Goal: Task Accomplishment & Management: Manage account settings

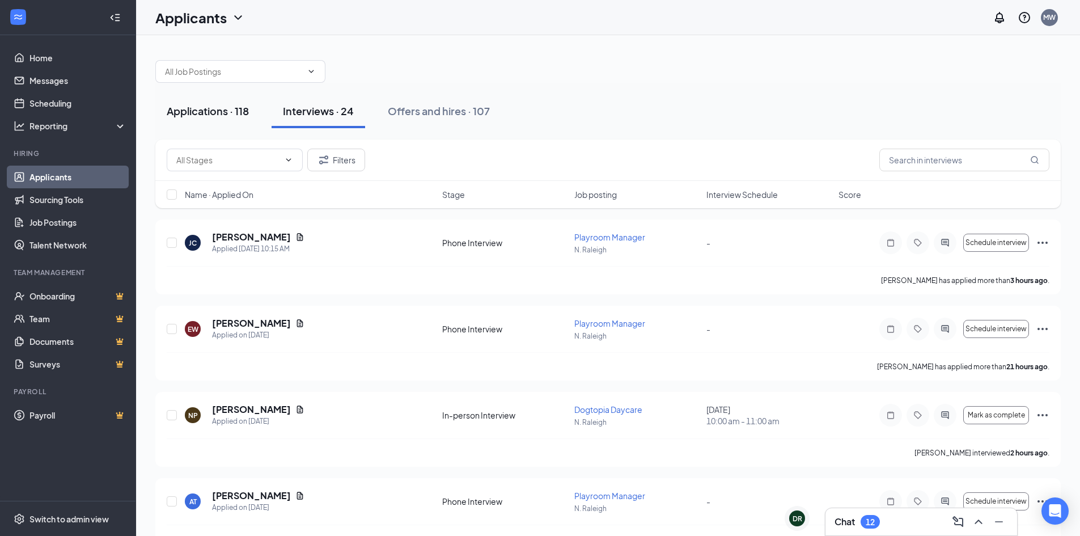
click at [210, 108] on div "Applications · 118" at bounding box center [208, 111] width 82 height 14
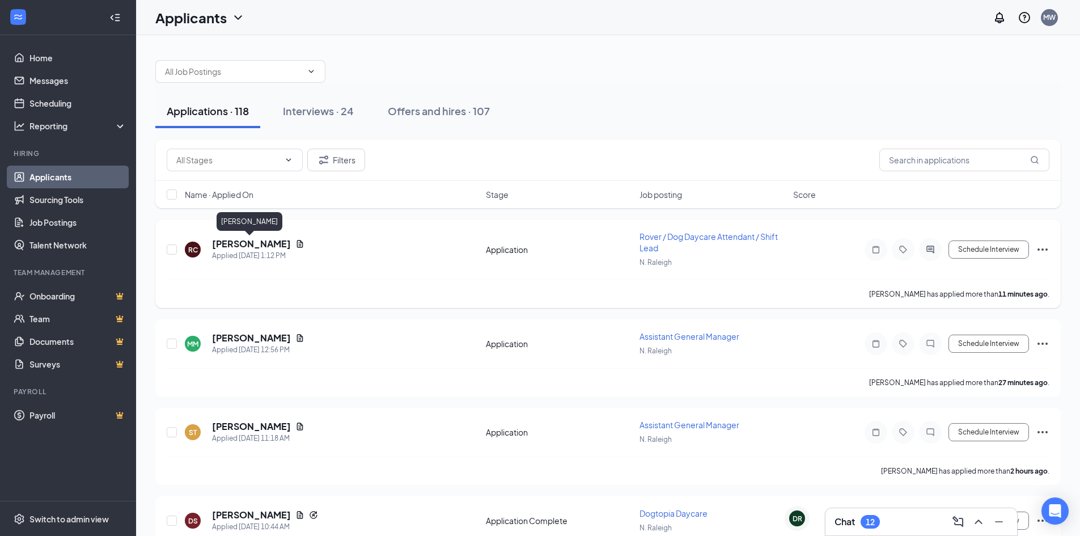
click at [237, 243] on h5 "[PERSON_NAME]" at bounding box center [251, 244] width 79 height 12
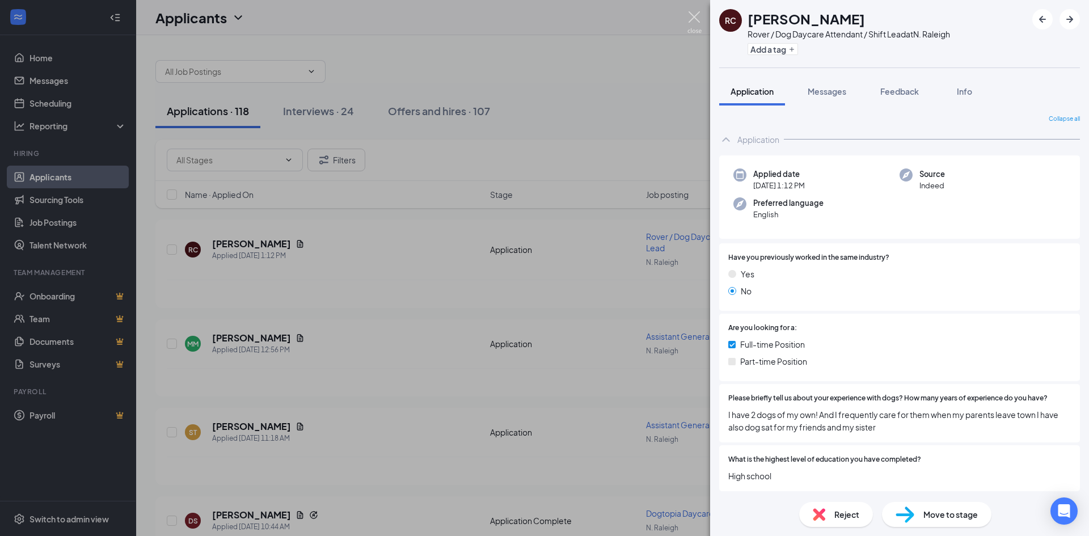
click at [695, 20] on img at bounding box center [694, 22] width 14 height 22
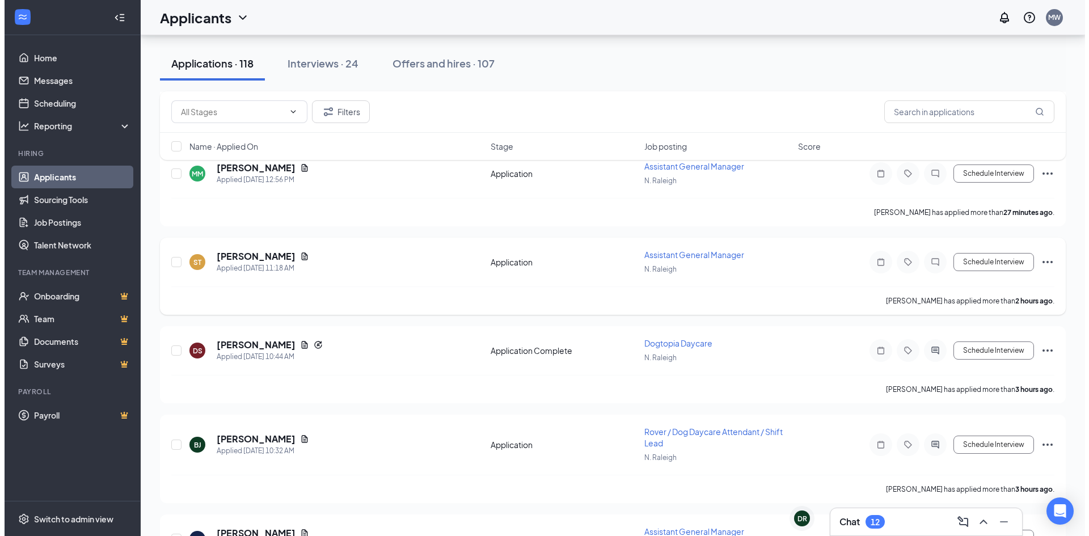
scroll to position [227, 0]
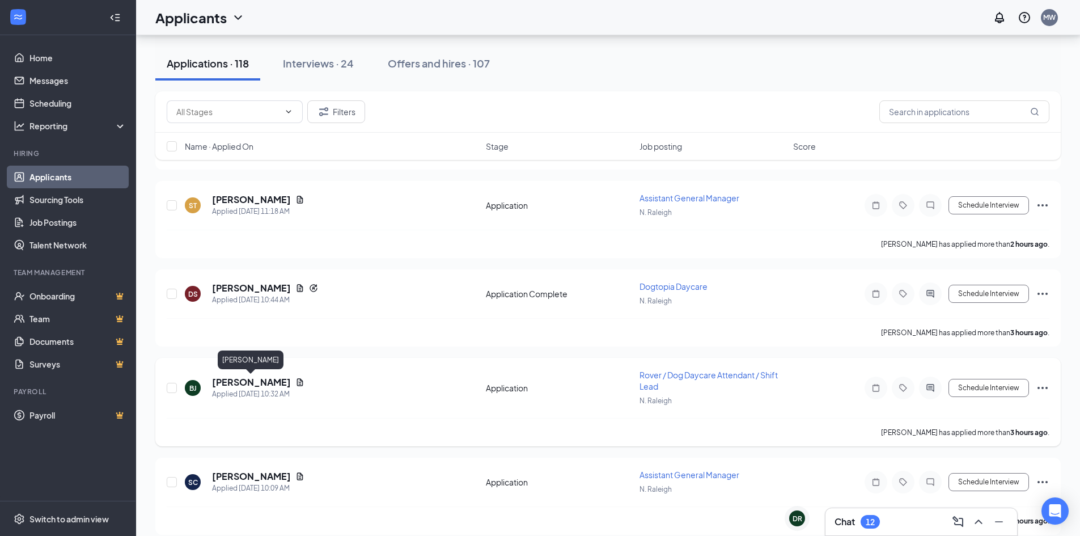
click at [225, 380] on h5 "[PERSON_NAME]" at bounding box center [251, 382] width 79 height 12
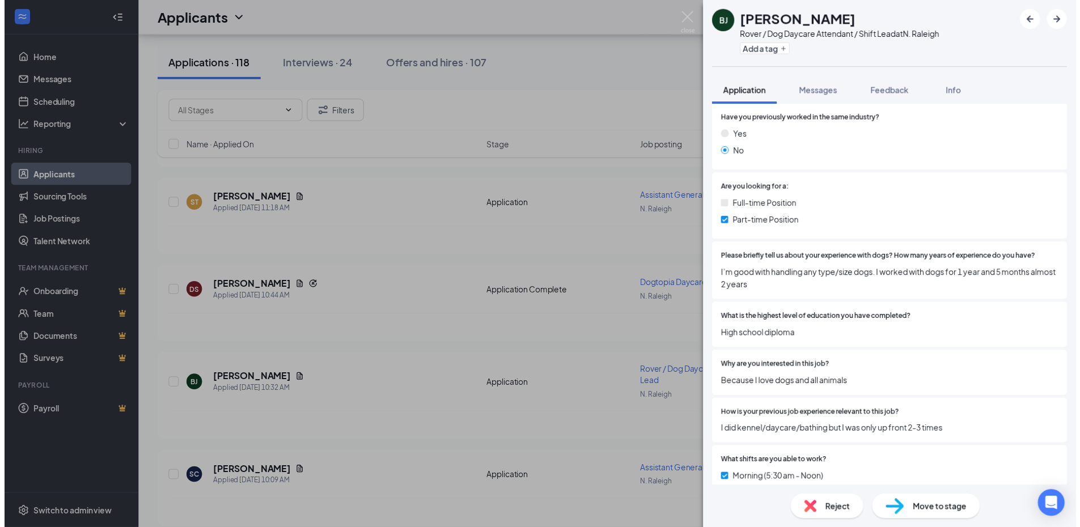
scroll to position [227, 0]
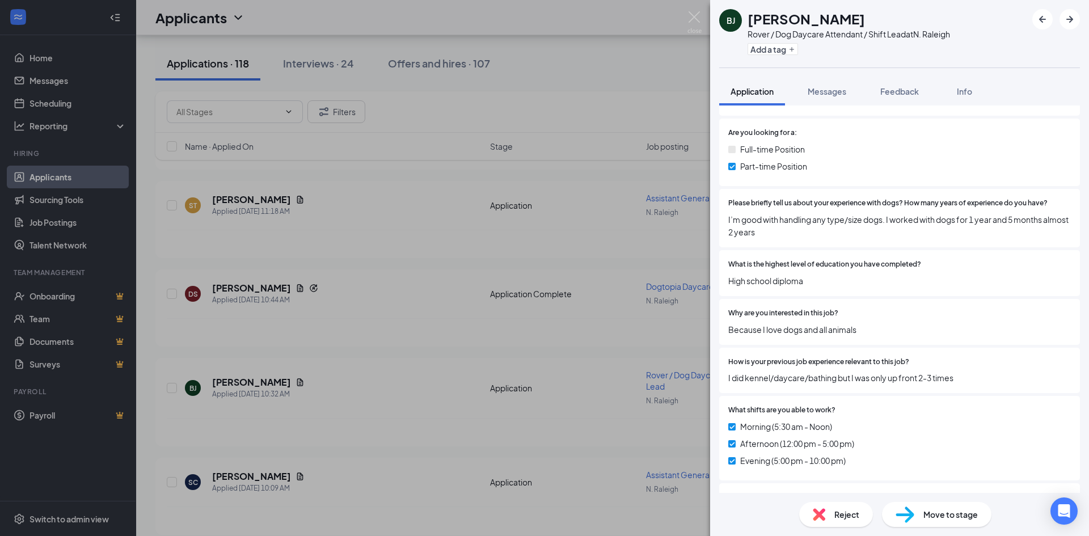
click at [704, 19] on div "[PERSON_NAME] Rover / Dog Daycare Attendant / Shift Lead at N. Raleigh Add a ta…" at bounding box center [544, 268] width 1089 height 536
click at [688, 20] on div "Applicants MW" at bounding box center [612, 17] width 953 height 35
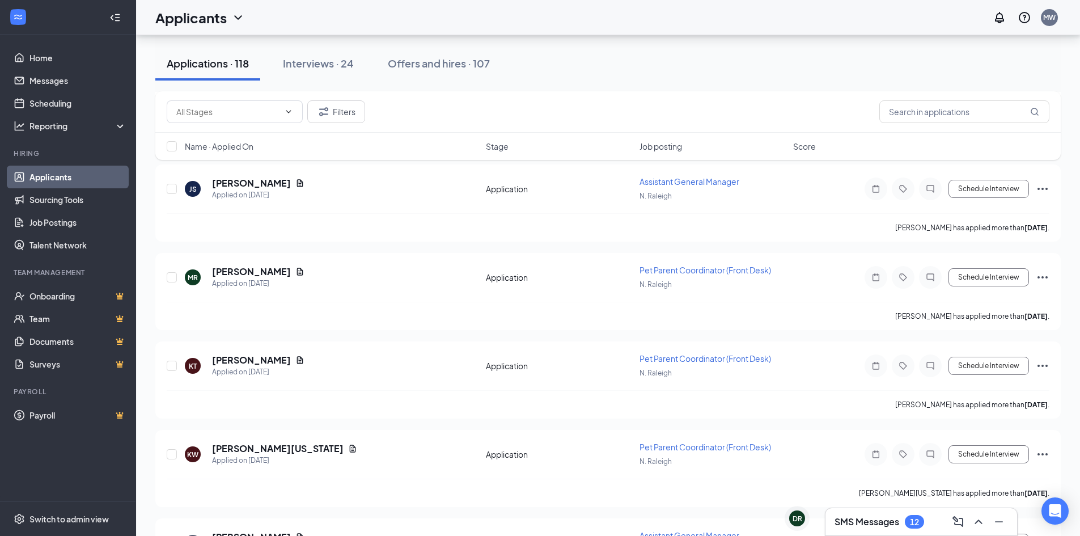
scroll to position [3233, 0]
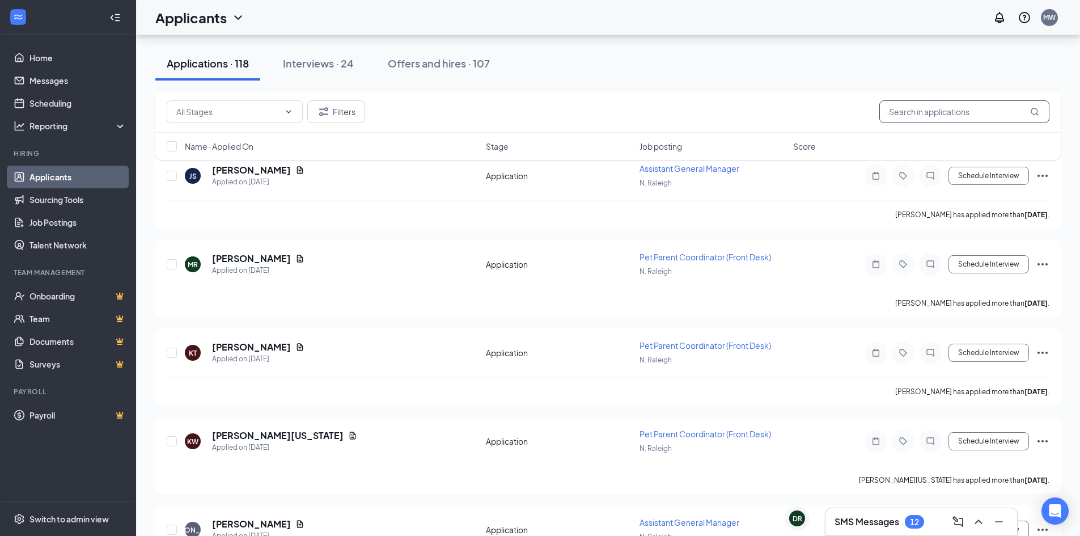
click at [931, 112] on input "text" at bounding box center [965, 111] width 170 height 23
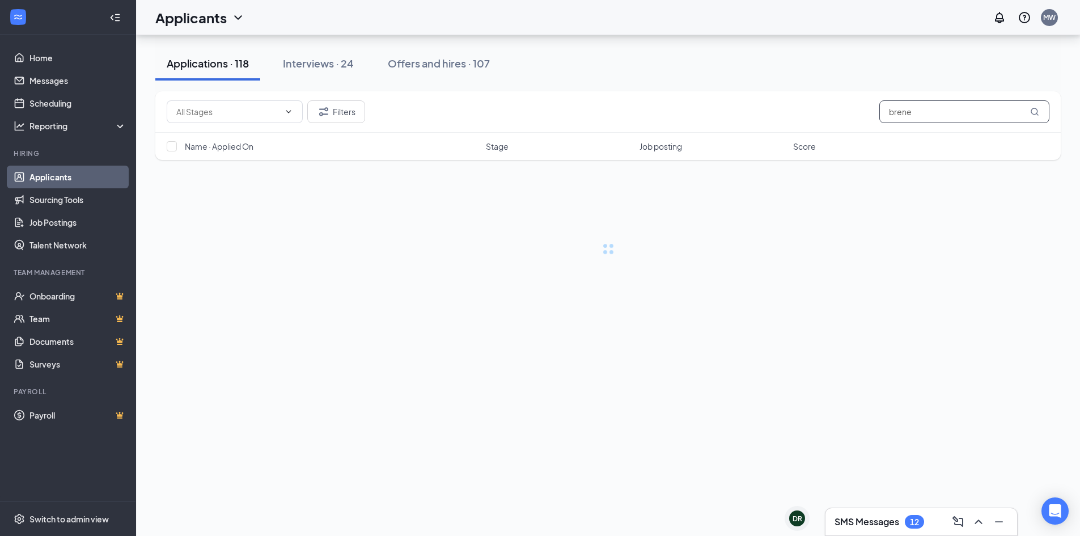
type input "brenes"
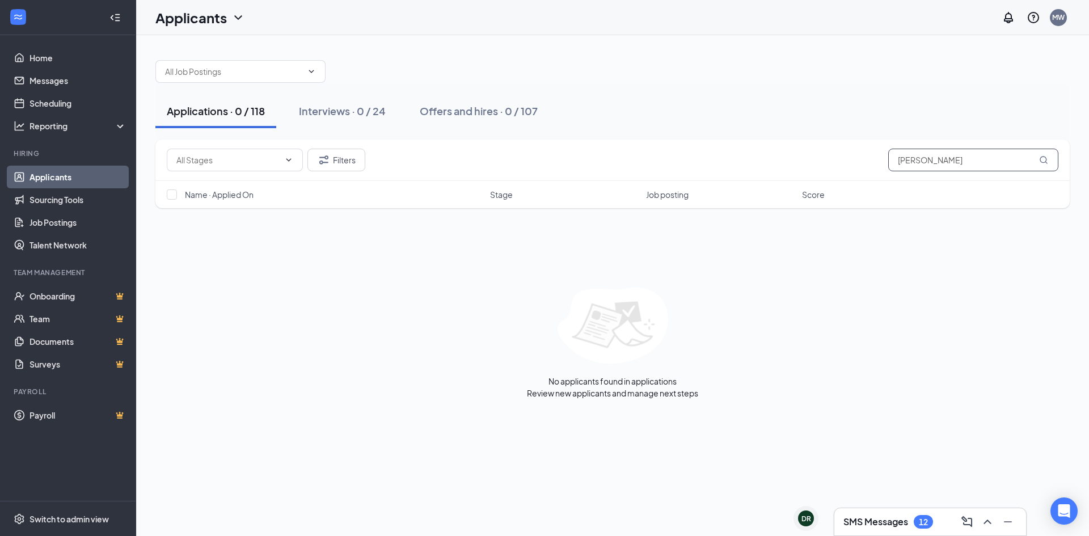
click at [725, 171] on div "Filters brenes" at bounding box center [612, 160] width 914 height 41
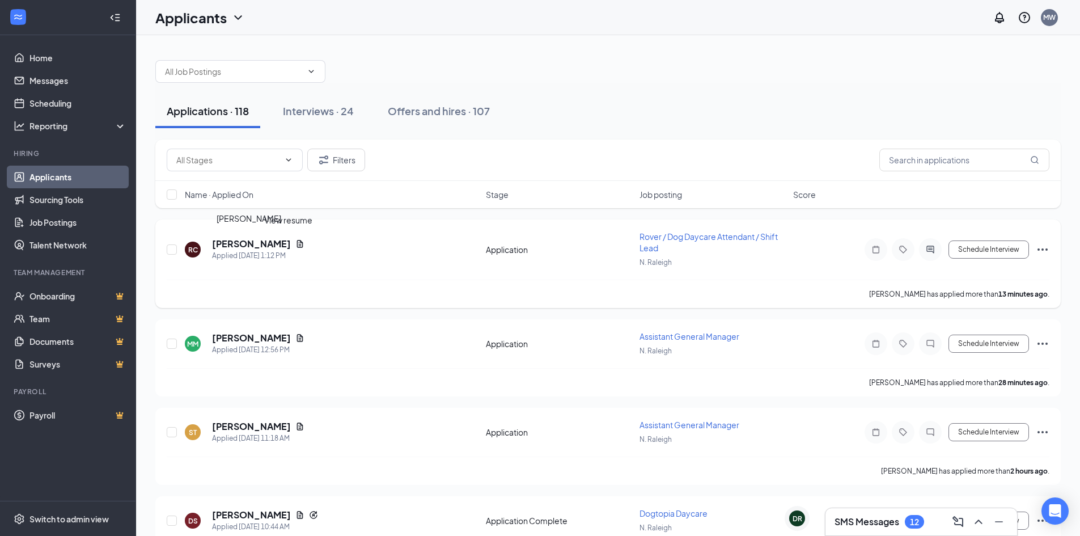
click at [226, 244] on h5 "[PERSON_NAME]" at bounding box center [251, 244] width 79 height 12
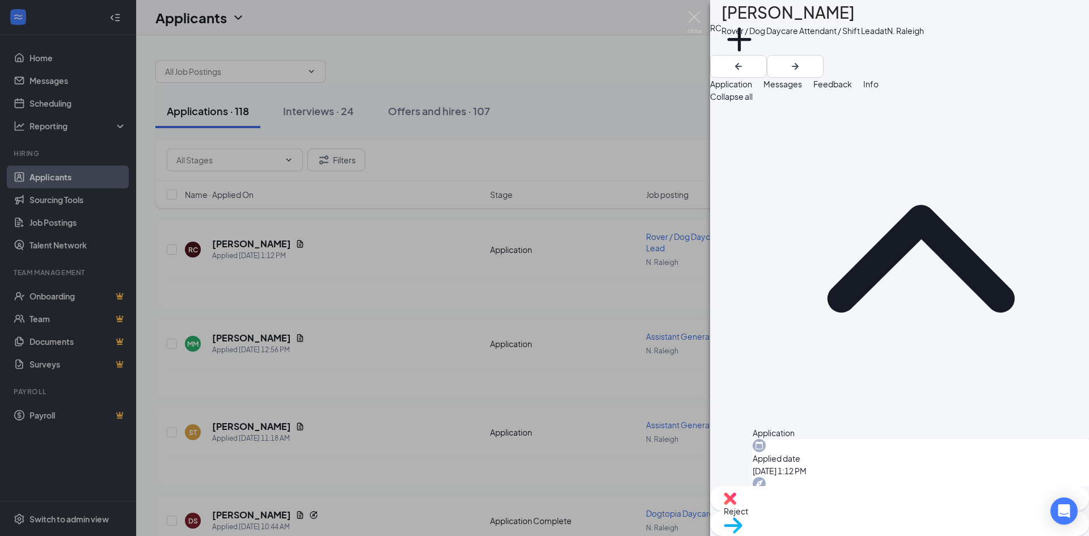
click at [683, 26] on div "RC Rachel Clennon Rover / Dog Daycare Attendant / Shift Lead at N. Raleigh Add …" at bounding box center [544, 268] width 1089 height 536
click at [691, 22] on div "Applicants MW" at bounding box center [612, 17] width 953 height 35
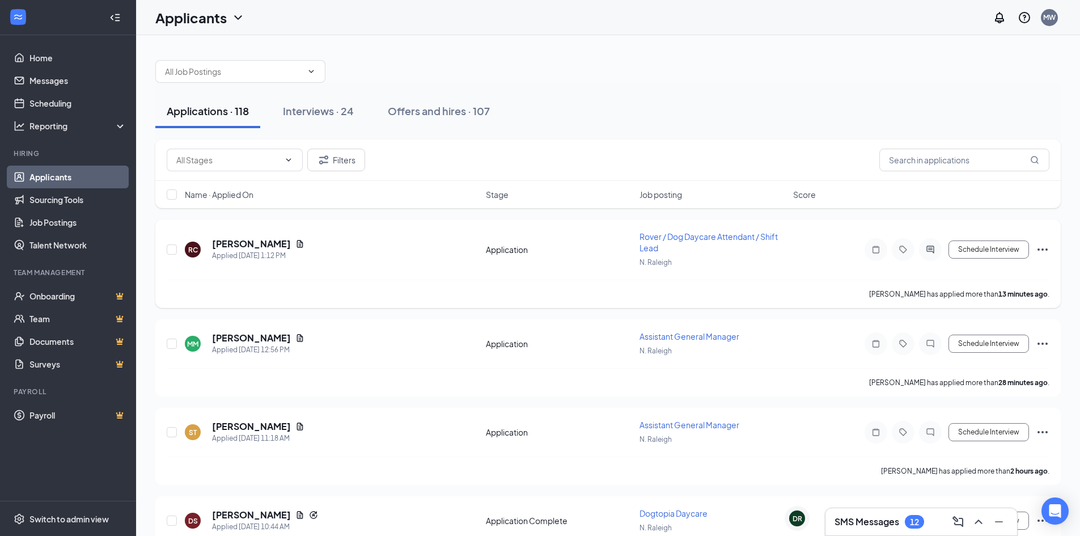
click at [296, 243] on icon "Document" at bounding box center [300, 243] width 9 height 9
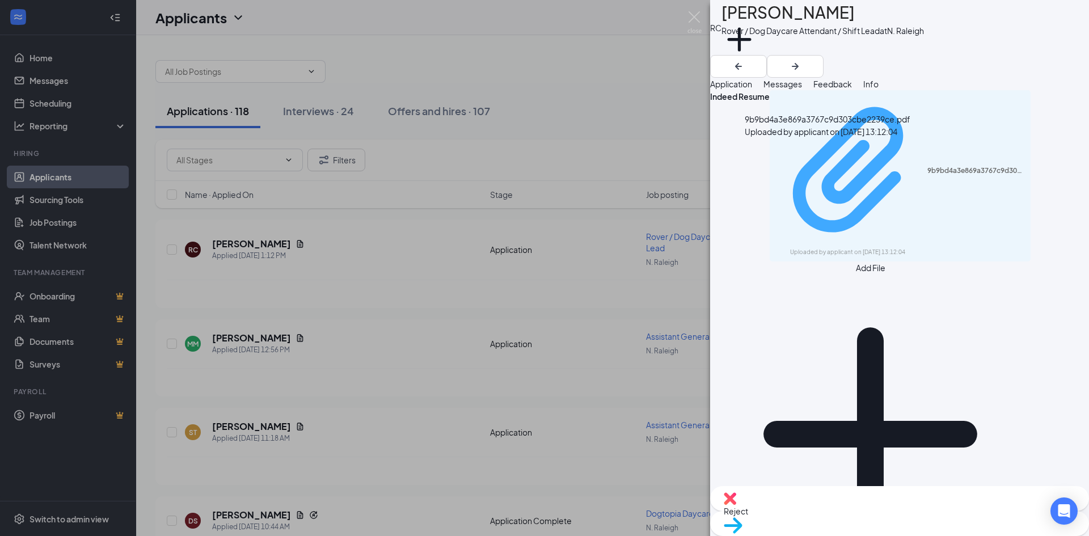
click at [876, 248] on div "Uploaded by applicant on Sep 16, 2025 at 13:12:04" at bounding box center [875, 252] width 170 height 9
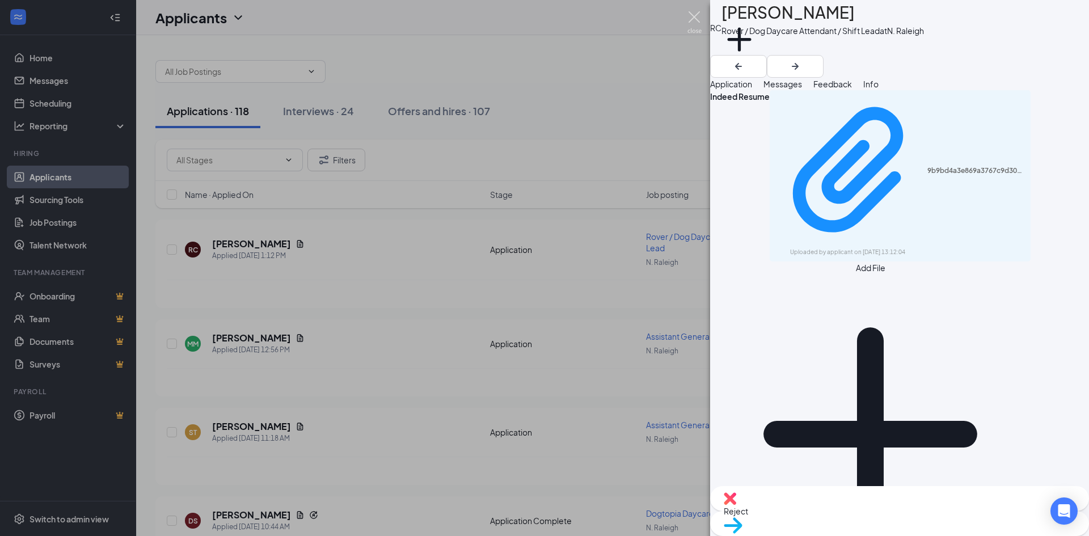
click at [693, 18] on img at bounding box center [694, 22] width 14 height 22
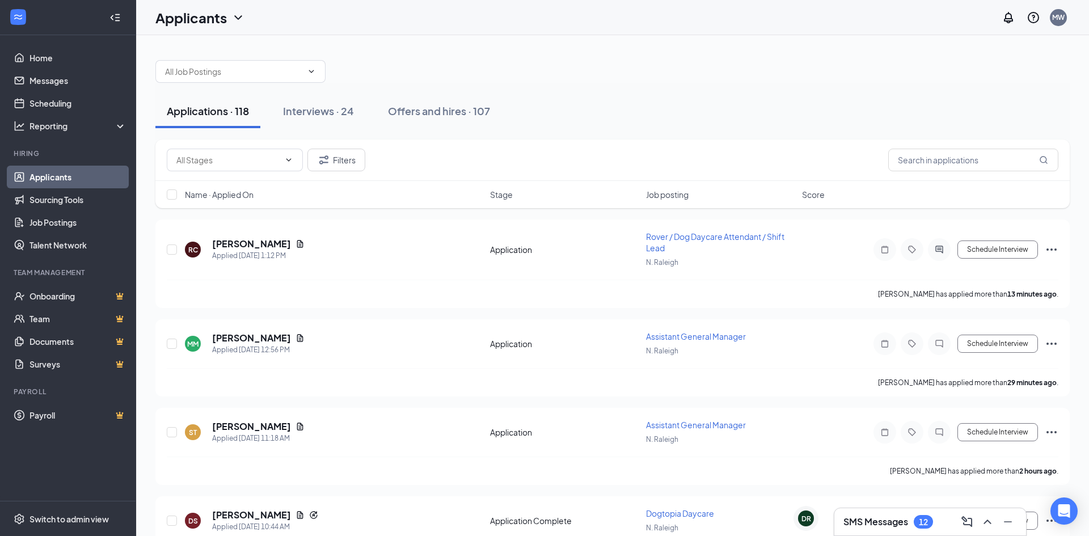
click at [694, 16] on div "Applicants MW" at bounding box center [612, 17] width 953 height 35
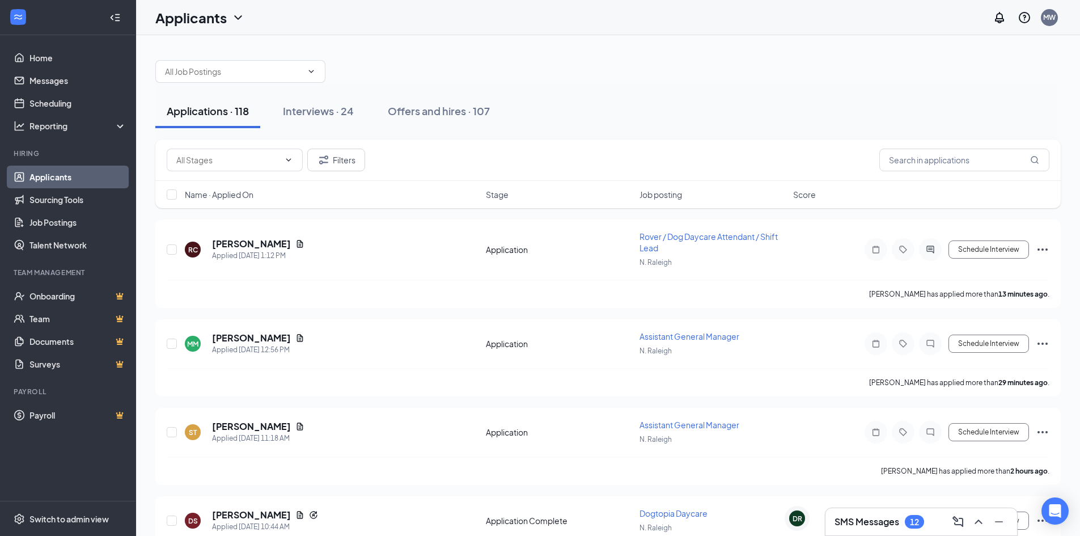
click at [884, 527] on h3 "SMS Messages" at bounding box center [867, 522] width 65 height 12
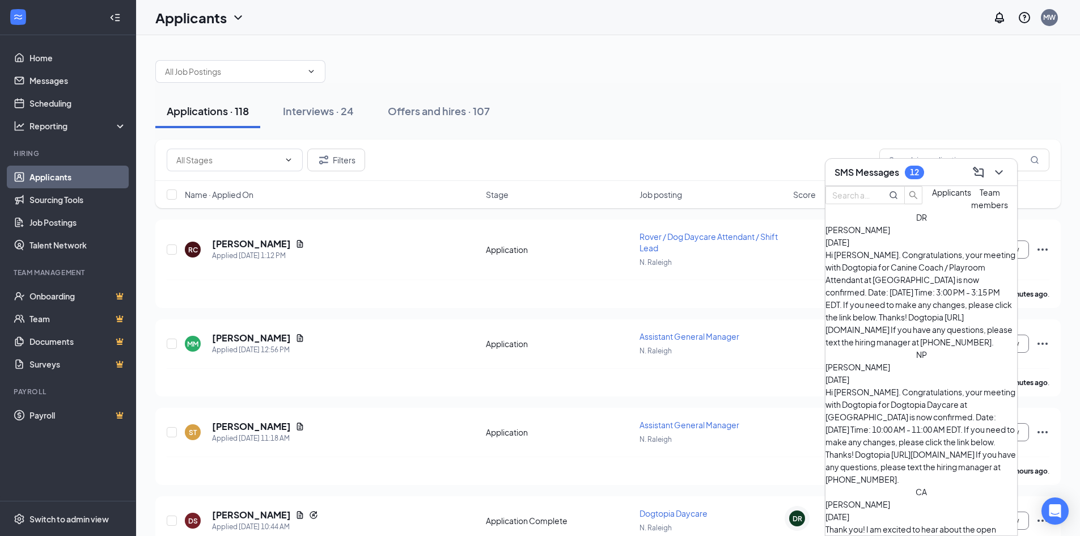
click at [926, 277] on div "Hi Dustin. Congratulations, your meeting with Dogtopia for Canine Coach / Playr…" at bounding box center [922, 298] width 192 height 100
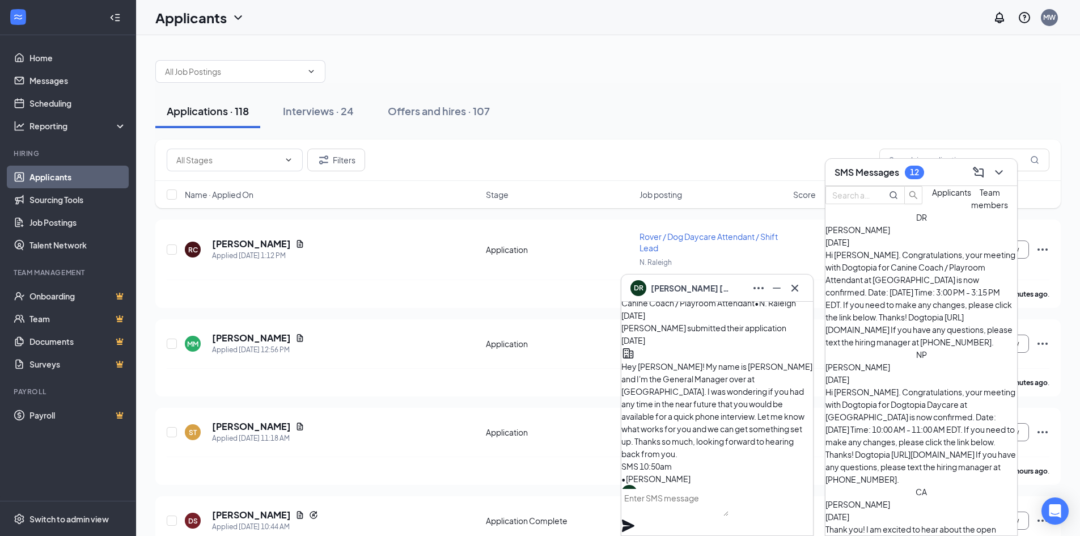
scroll to position [-397, 0]
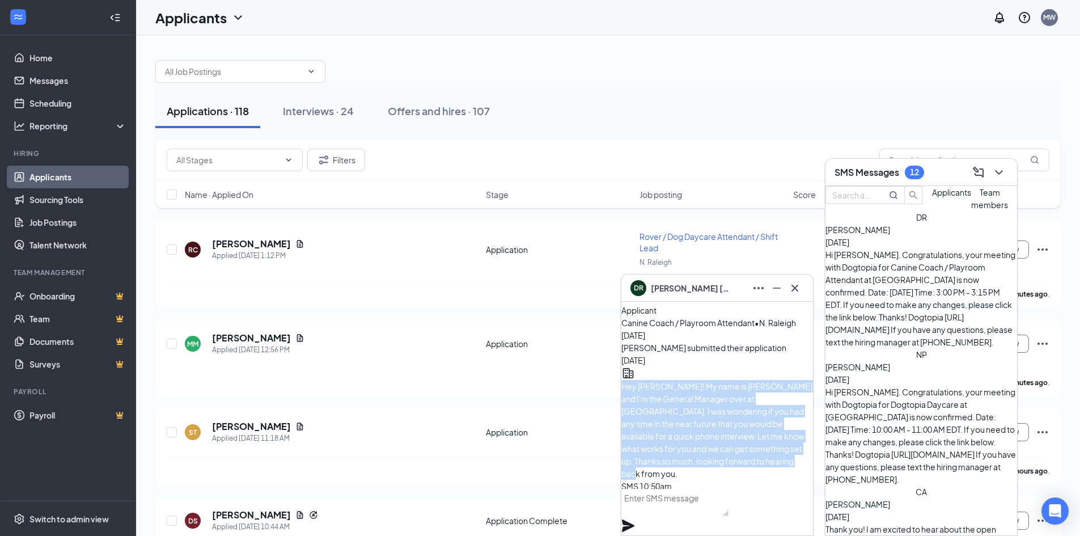
drag, startPoint x: 741, startPoint y: 441, endPoint x: 651, endPoint y: 331, distance: 142.3
click at [651, 380] on p "Hey Dustin! My name is Mike and I'm the General Manager over at Dogtopia North …" at bounding box center [718, 430] width 192 height 100
copy span "Hey Dustin! My name is Mike and I'm the General Manager over at Dogtopia North …"
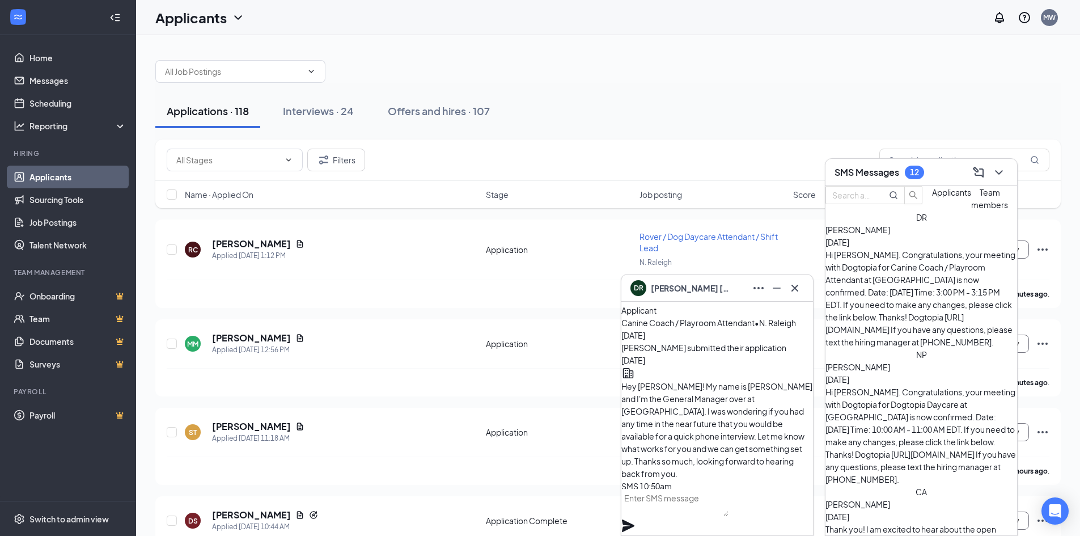
click at [710, 298] on div "DR Dustin Reichard" at bounding box center [718, 288] width 192 height 27
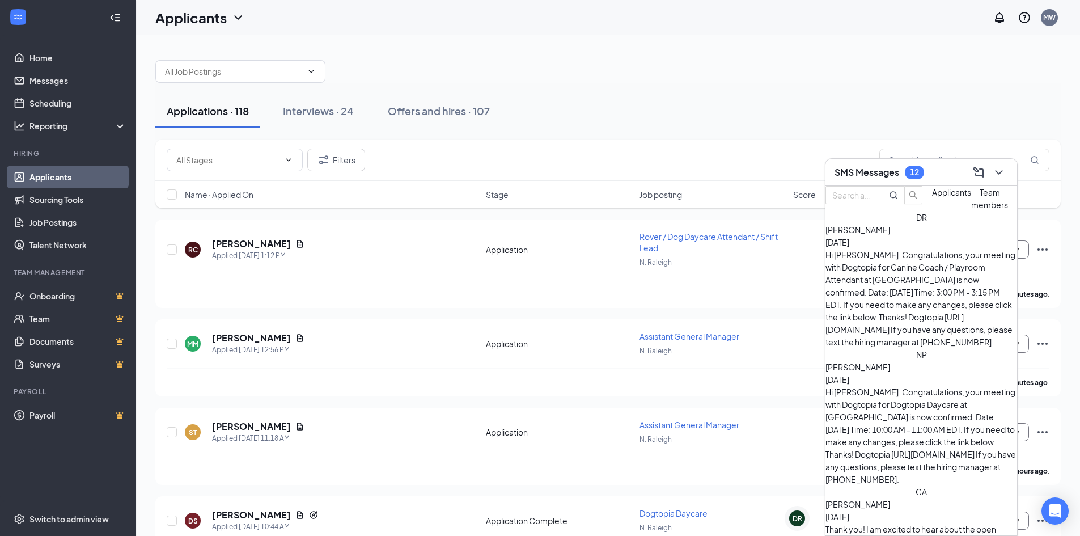
scroll to position [0, 0]
click at [942, 178] on div "SMS Messages 12" at bounding box center [922, 172] width 174 height 18
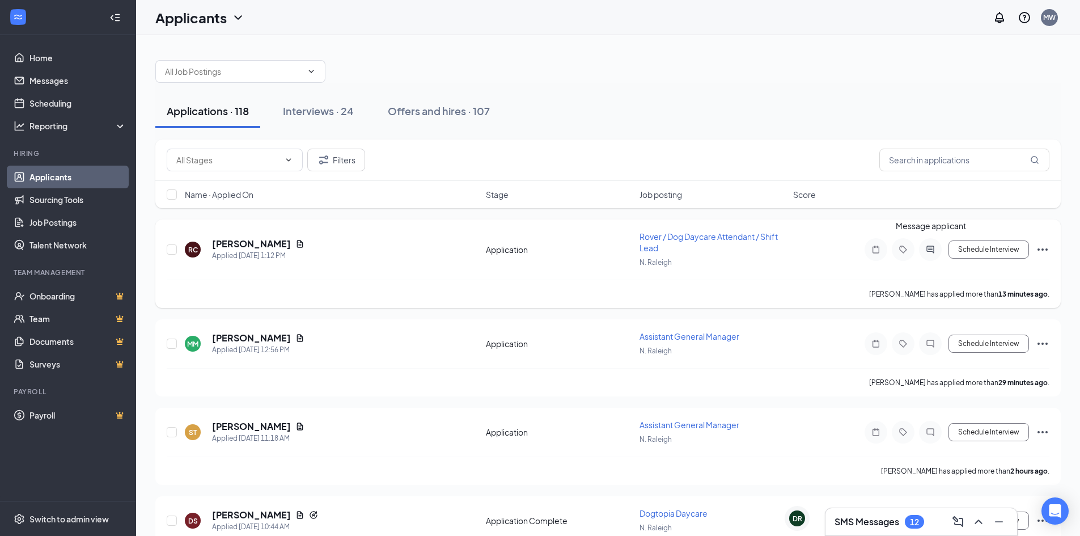
drag, startPoint x: 924, startPoint y: 250, endPoint x: 830, endPoint y: 272, distance: 96.6
click at [925, 251] on icon "ActiveChat" at bounding box center [931, 249] width 14 height 9
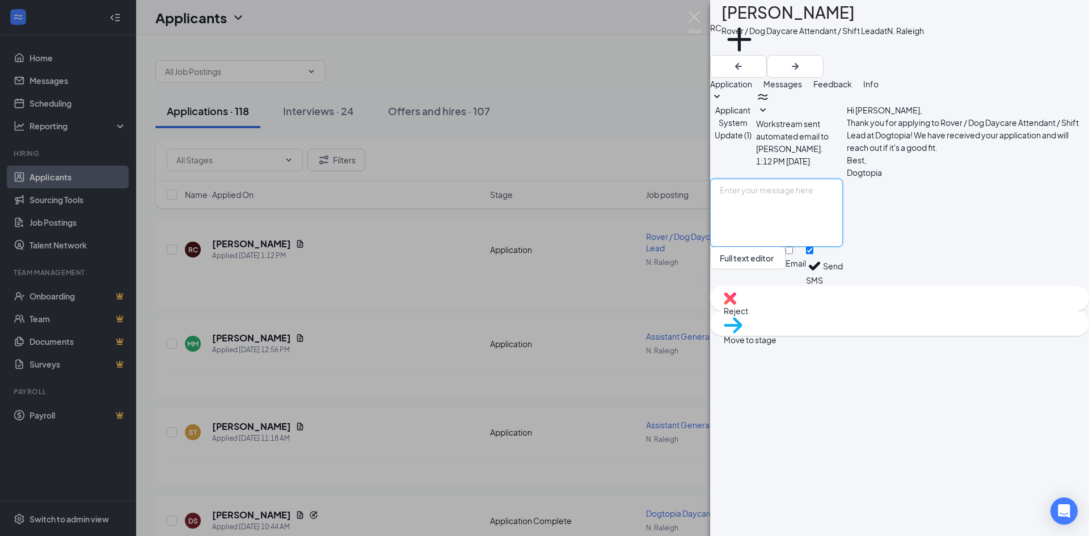
paste textarea "Hey Dustin! My name is Mike and I'm the General Manager over at Dogtopia North …"
click at [784, 247] on textarea "Hey Dustin! My name is Mike and I'm the General Manager over at Dogtopia North …" at bounding box center [776, 213] width 133 height 68
type textarea "Hey Rachel! My name is Mike and I'm the General Manager over at Dogtopia North …"
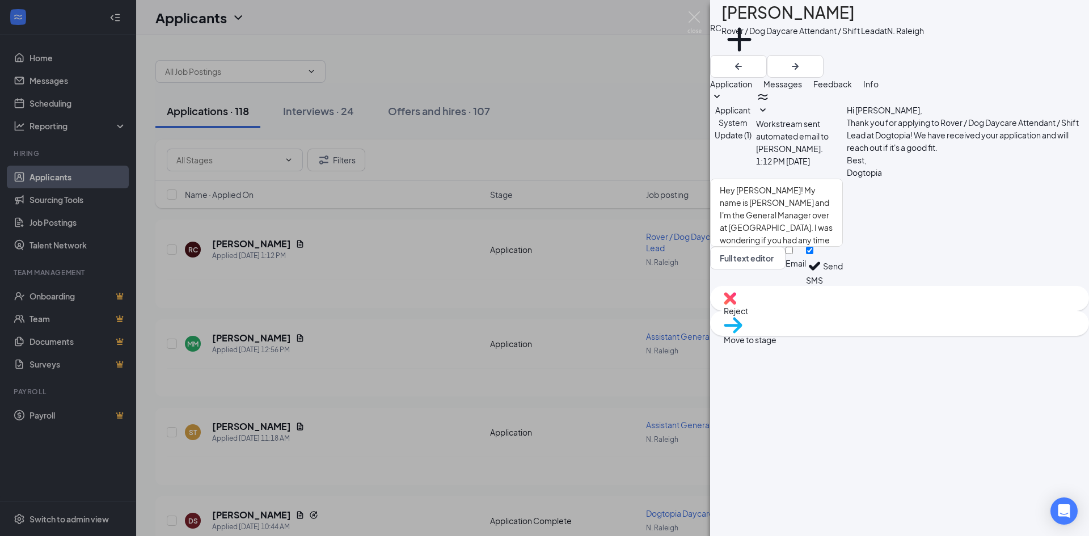
click at [843, 286] on button "Send" at bounding box center [833, 266] width 20 height 39
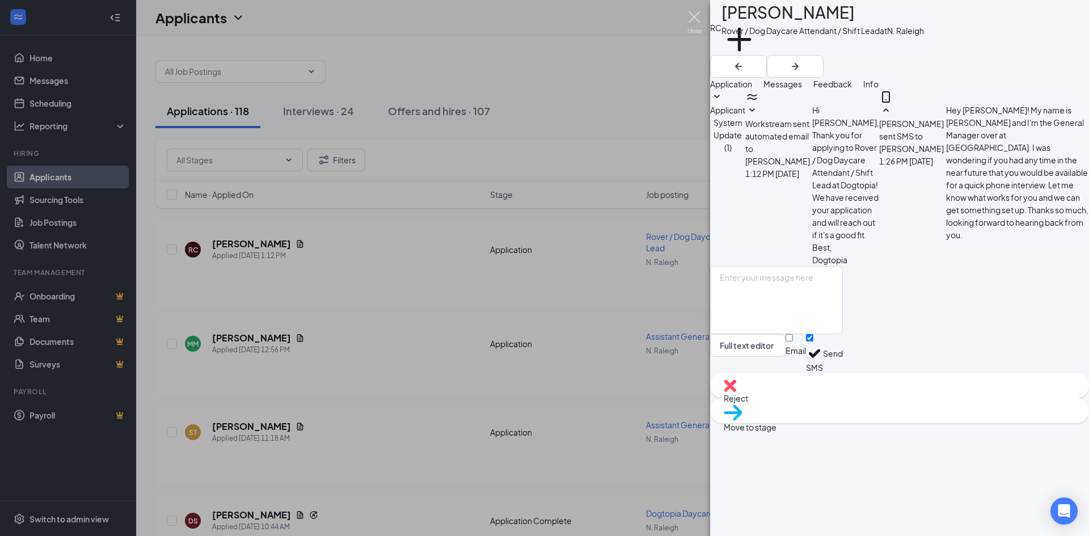
click at [693, 19] on img at bounding box center [694, 22] width 14 height 22
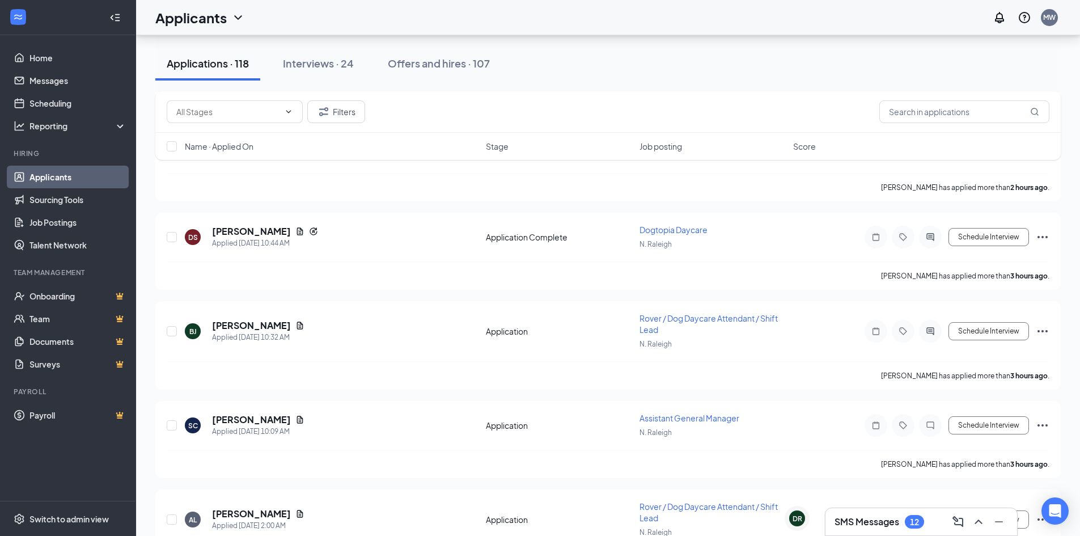
scroll to position [340, 0]
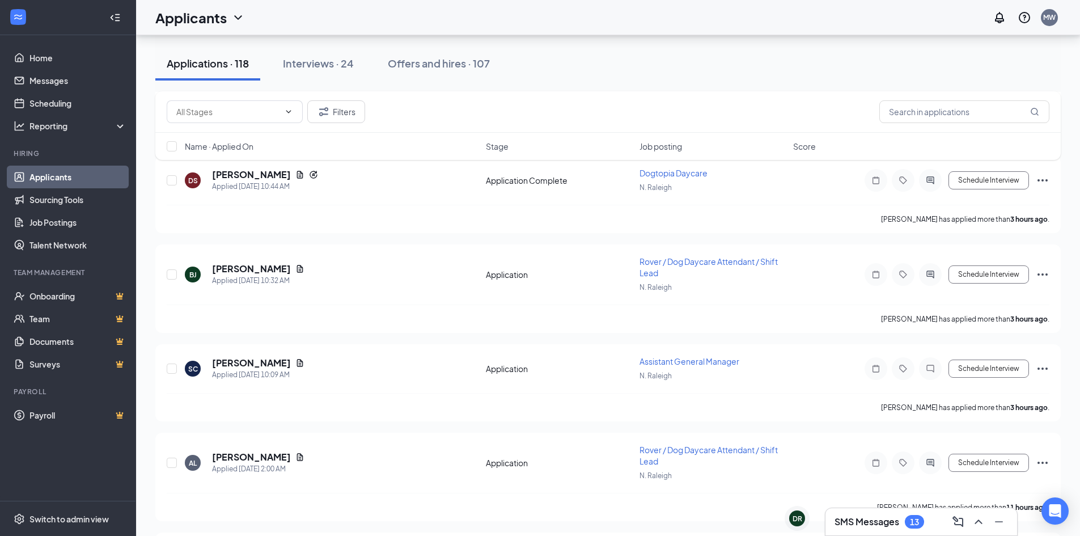
click at [869, 530] on div "SMS Messages 13" at bounding box center [922, 522] width 174 height 18
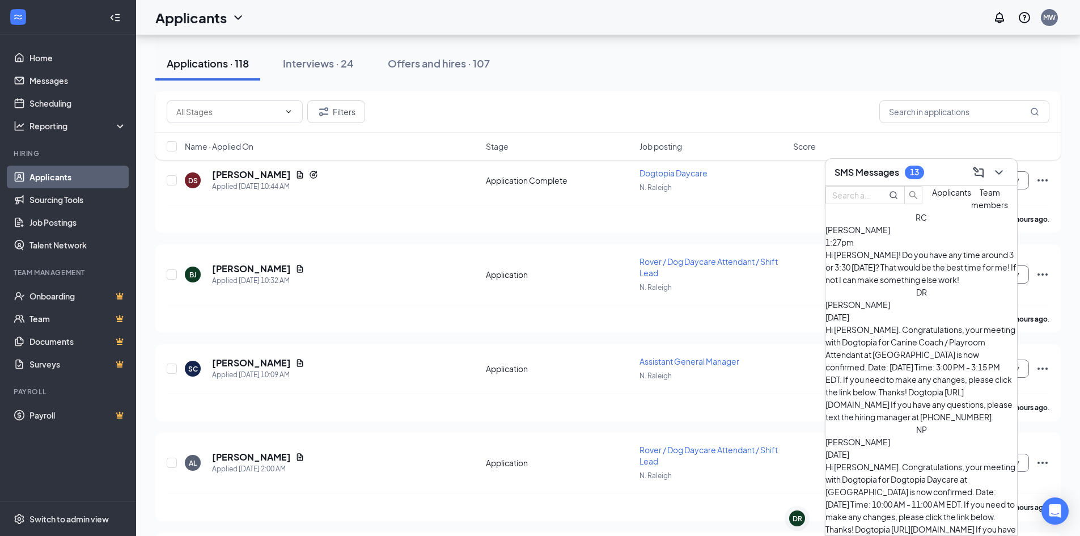
click at [910, 281] on div "RC Rachel Clennon 1:27pm Hi Mike! Do you have any time around 3 or 3:30 today? …" at bounding box center [922, 248] width 192 height 75
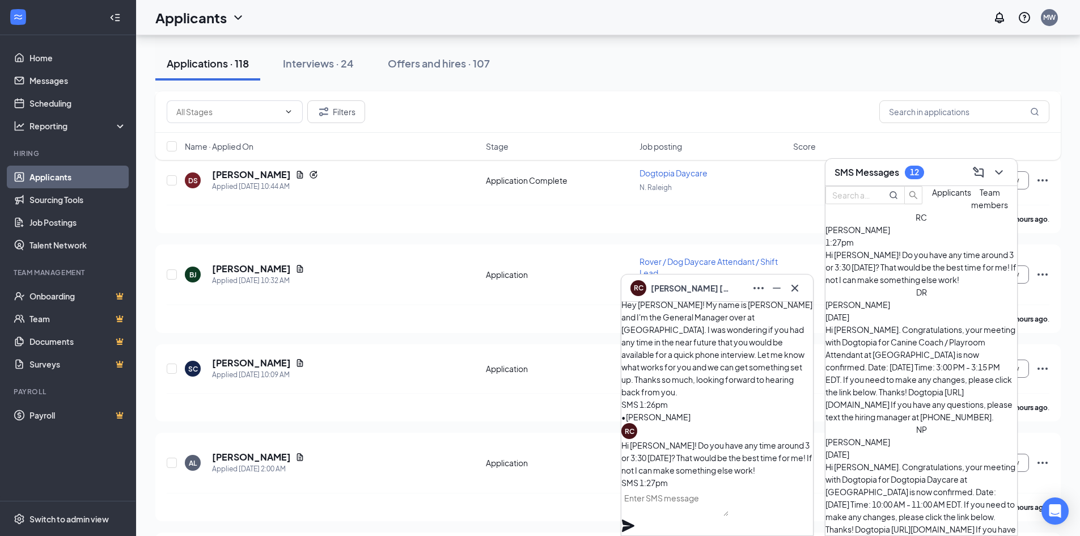
click at [705, 516] on textarea at bounding box center [675, 502] width 107 height 27
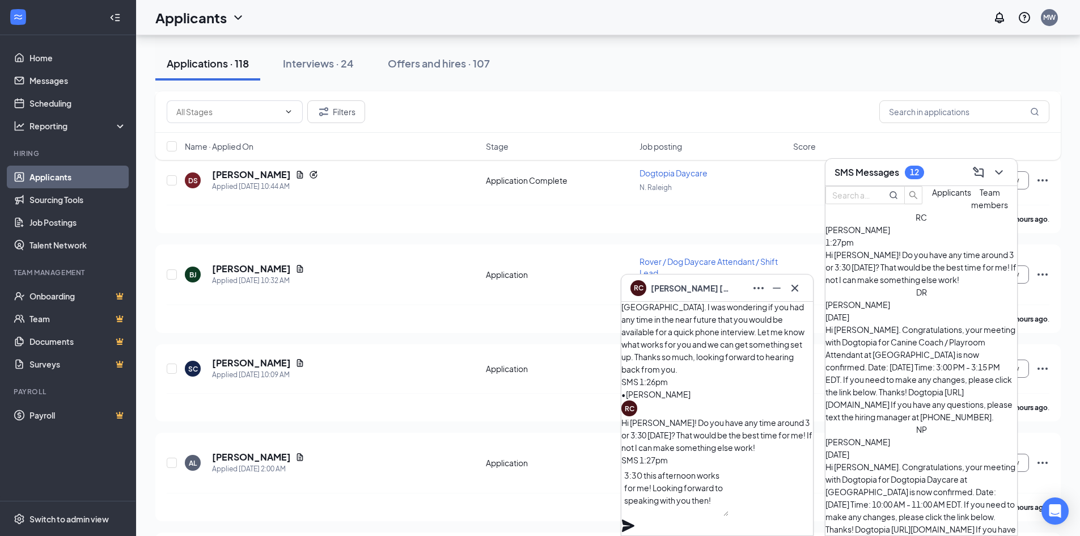
type textarea "3:30 this afternoon works for me! Looking forward to speaking with you then!"
click at [635, 520] on icon "Plane" at bounding box center [628, 526] width 12 height 12
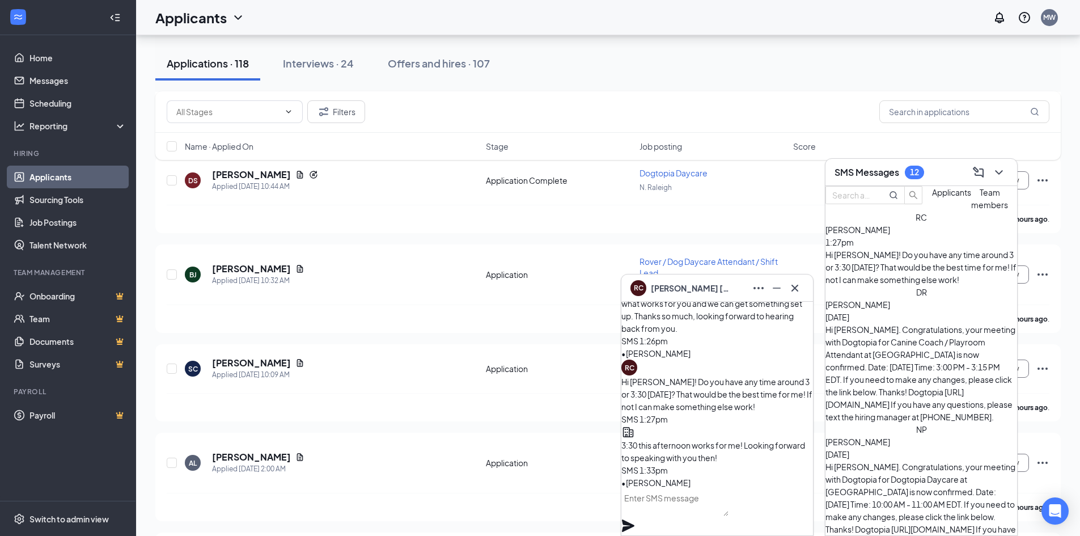
scroll to position [0, 0]
click at [726, 290] on div "RC Rachel Clennon" at bounding box center [718, 288] width 174 height 18
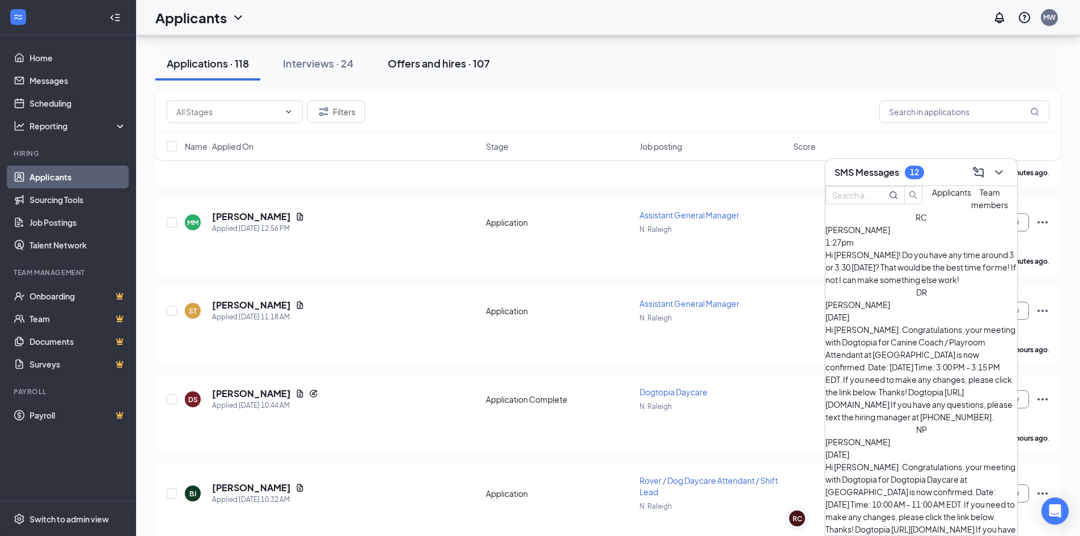
scroll to position [113, 0]
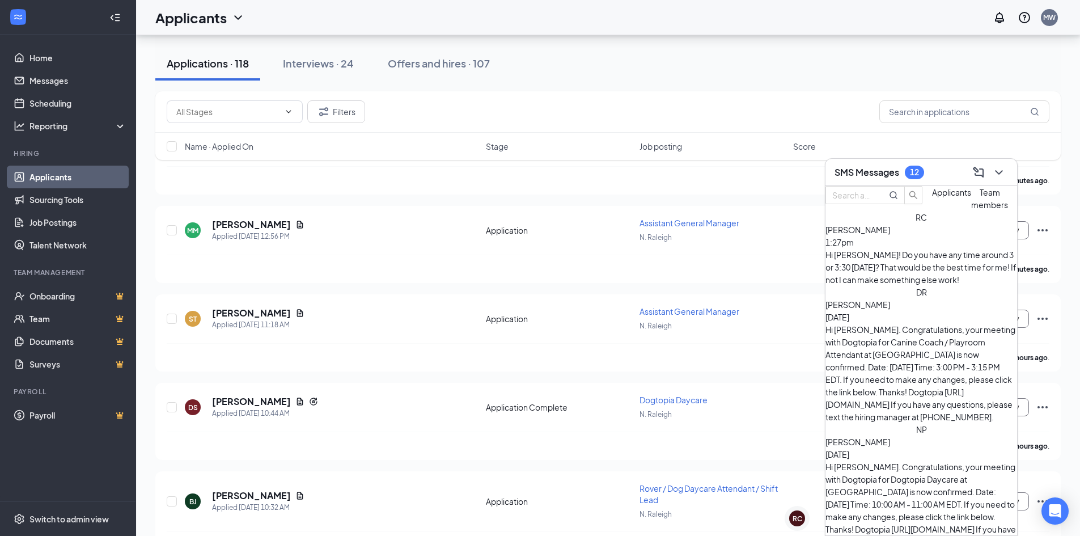
click at [938, 174] on div "SMS Messages 12" at bounding box center [922, 172] width 174 height 18
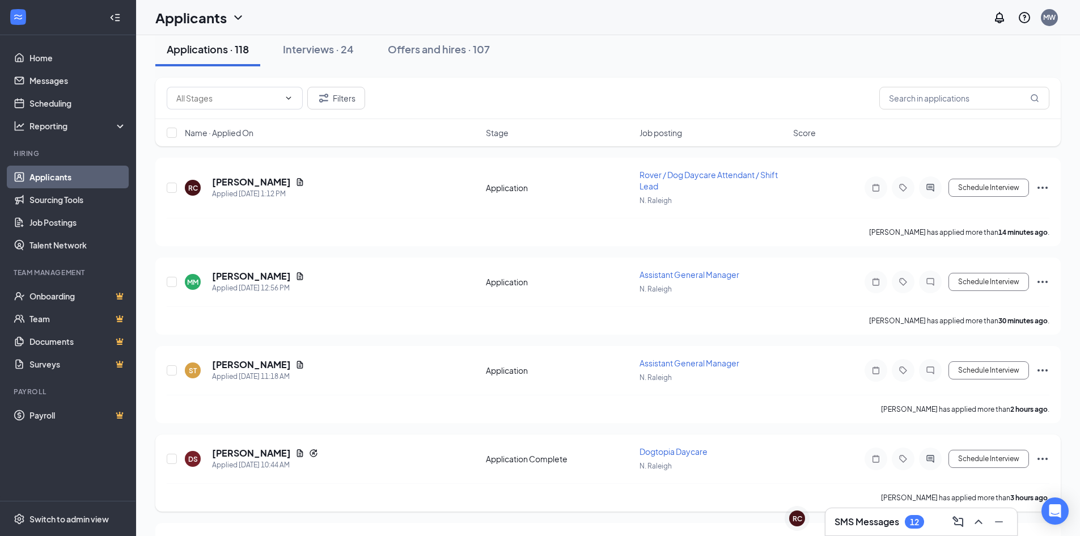
scroll to position [0, 0]
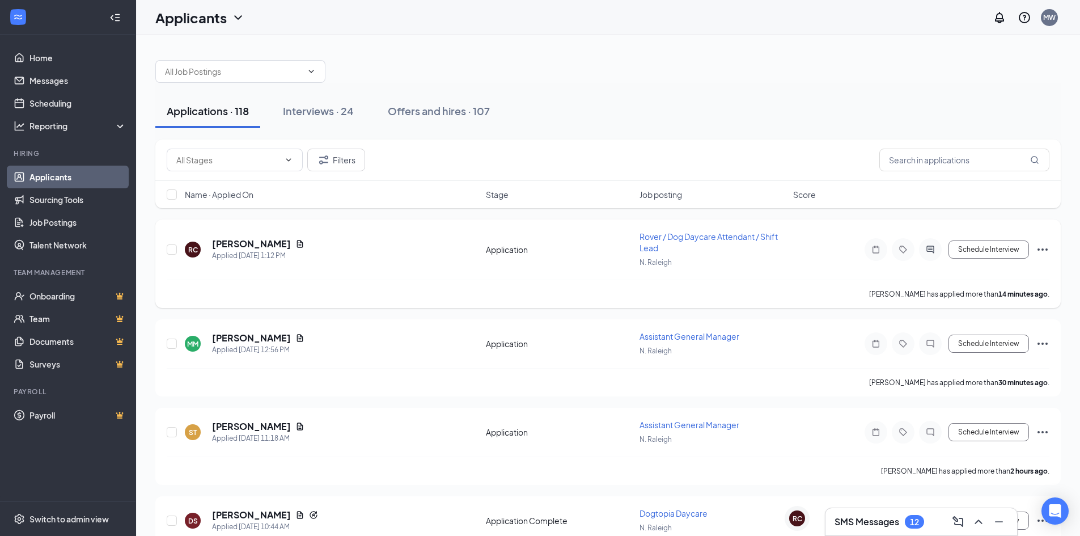
click at [1039, 250] on icon "Ellipses" at bounding box center [1043, 249] width 10 height 2
click at [987, 336] on p "Move to stage" at bounding box center [992, 330] width 102 height 11
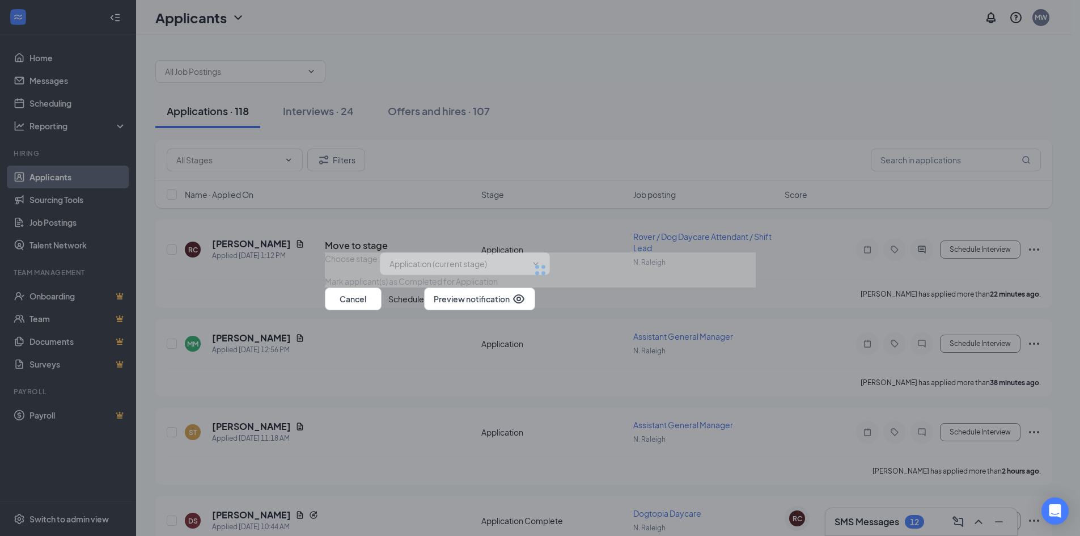
type input "Phone Interview (next stage)"
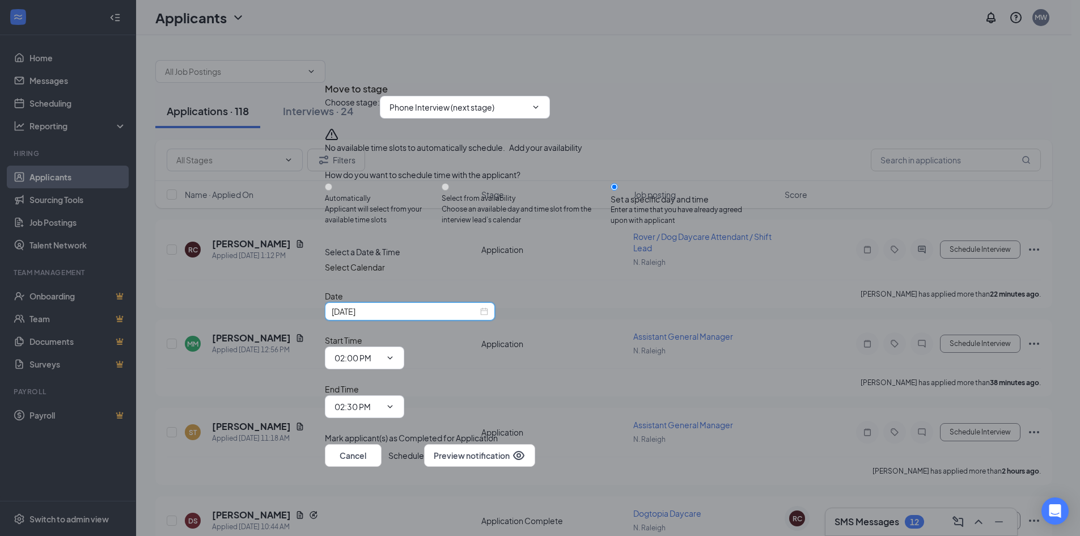
click at [443, 318] on input "Sep 16, 2025" at bounding box center [405, 311] width 146 height 12
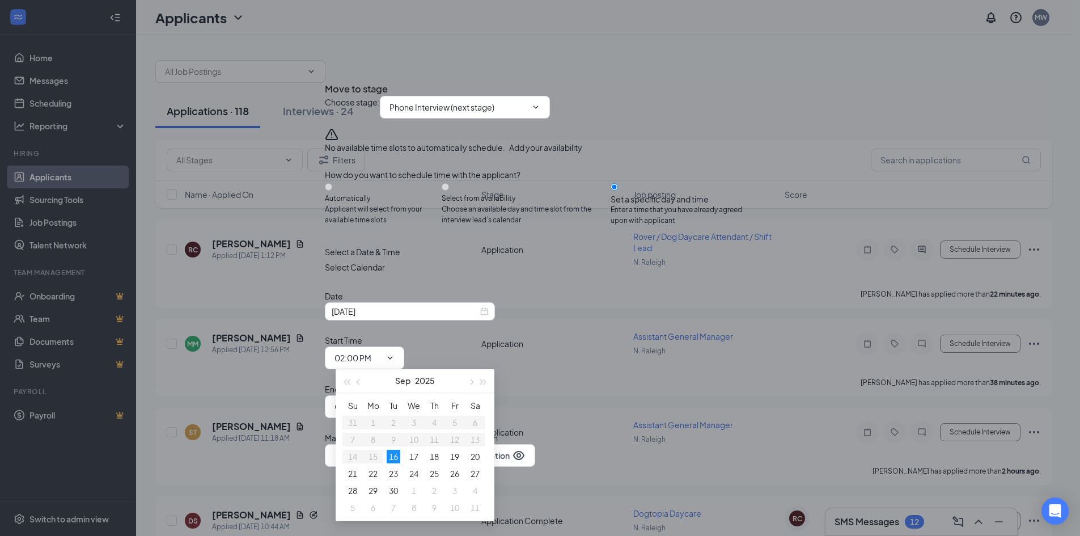
click at [533, 276] on div "Select Calendar" at bounding box center [540, 267] width 431 height 18
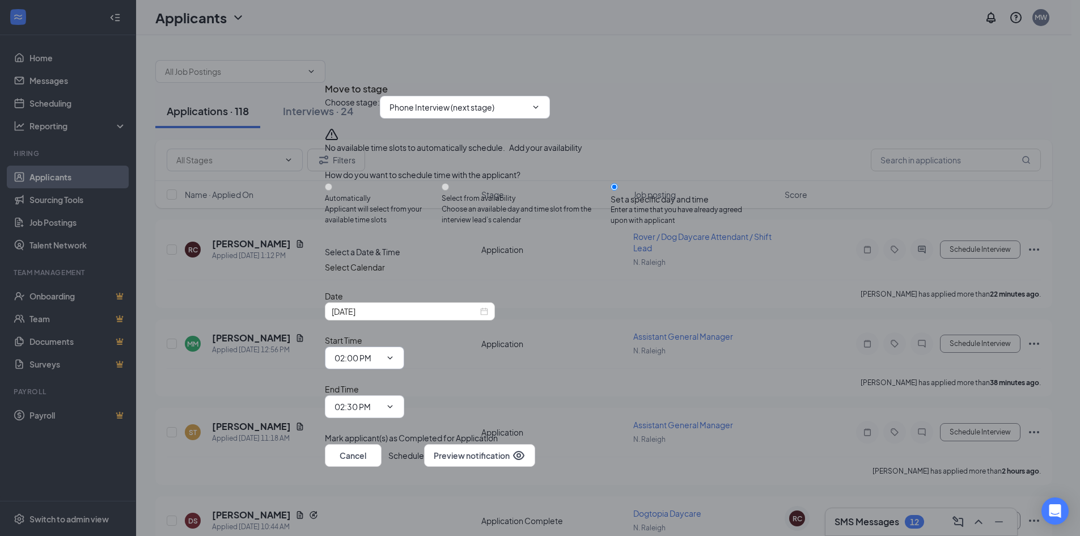
click at [381, 355] on input "02:00 PM" at bounding box center [358, 358] width 47 height 12
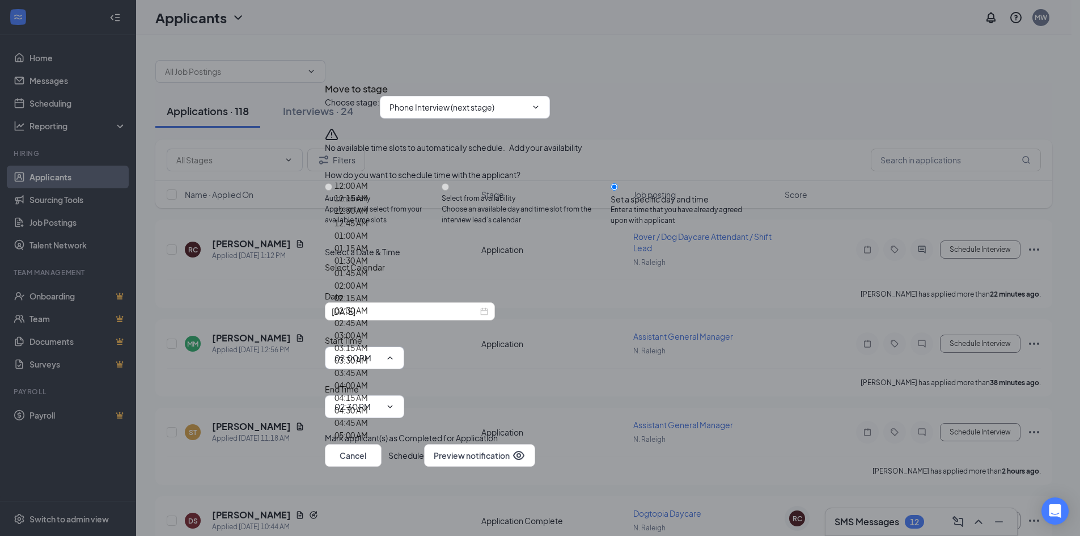
scroll to position [1531, 0]
type input "03:30 PM"
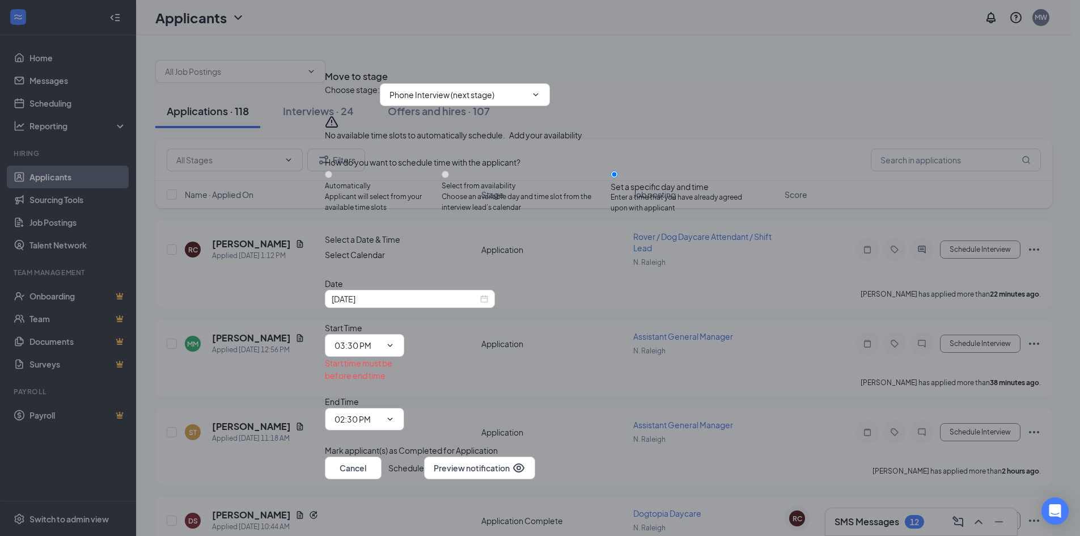
click at [404, 408] on span "02:30 PM" at bounding box center [364, 419] width 79 height 23
click at [381, 413] on input "02:30 PM" at bounding box center [358, 419] width 47 height 12
type input "03:45 PM"
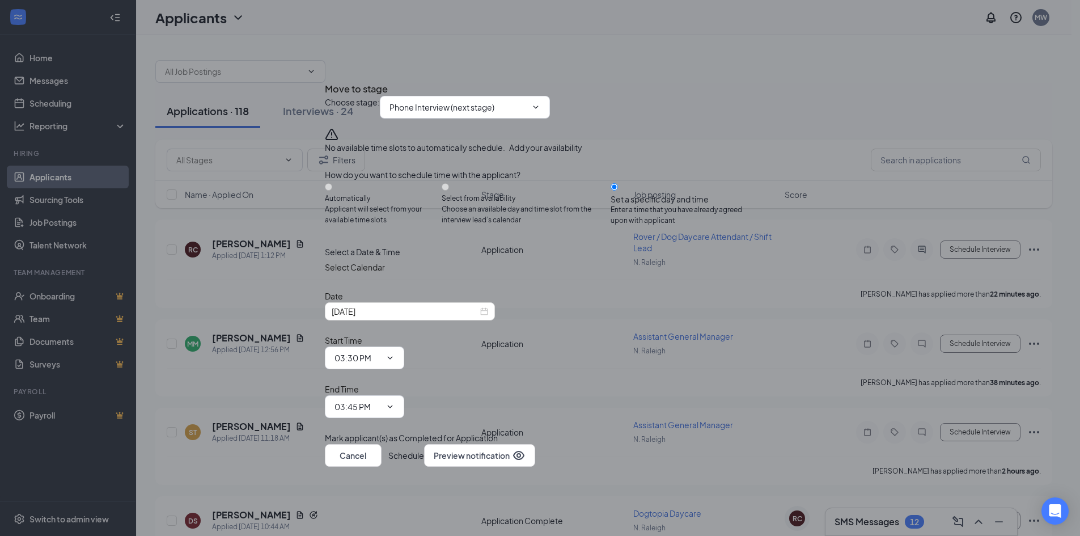
click at [424, 444] on button "Schedule" at bounding box center [407, 455] width 36 height 23
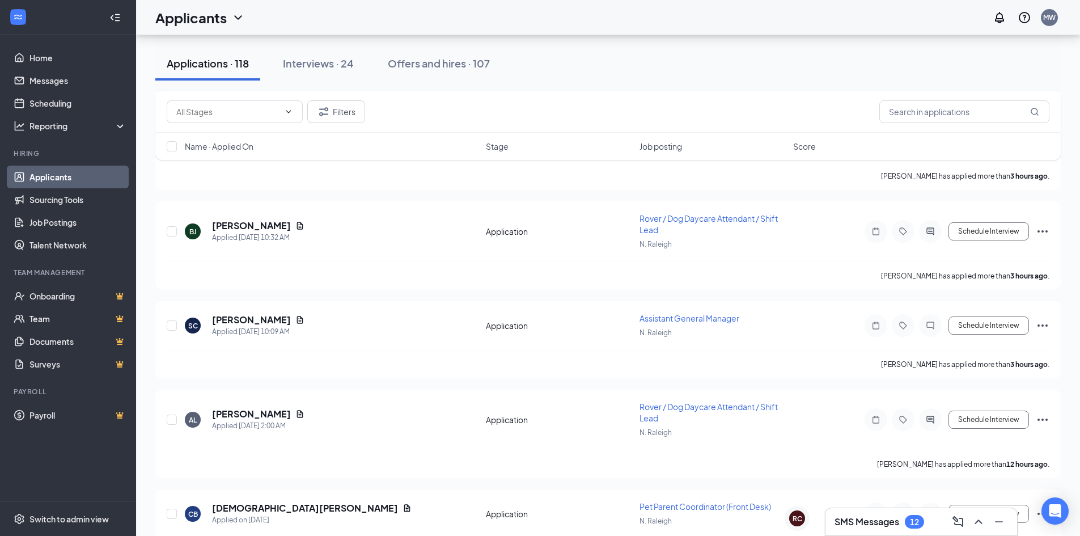
scroll to position [0, 0]
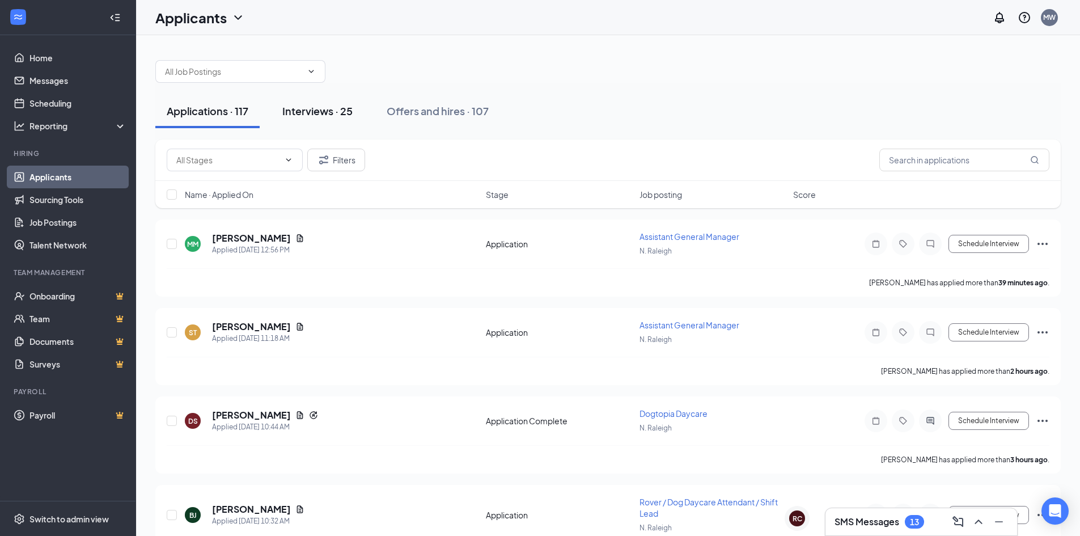
click at [335, 113] on div "Interviews · 25" at bounding box center [317, 111] width 70 height 14
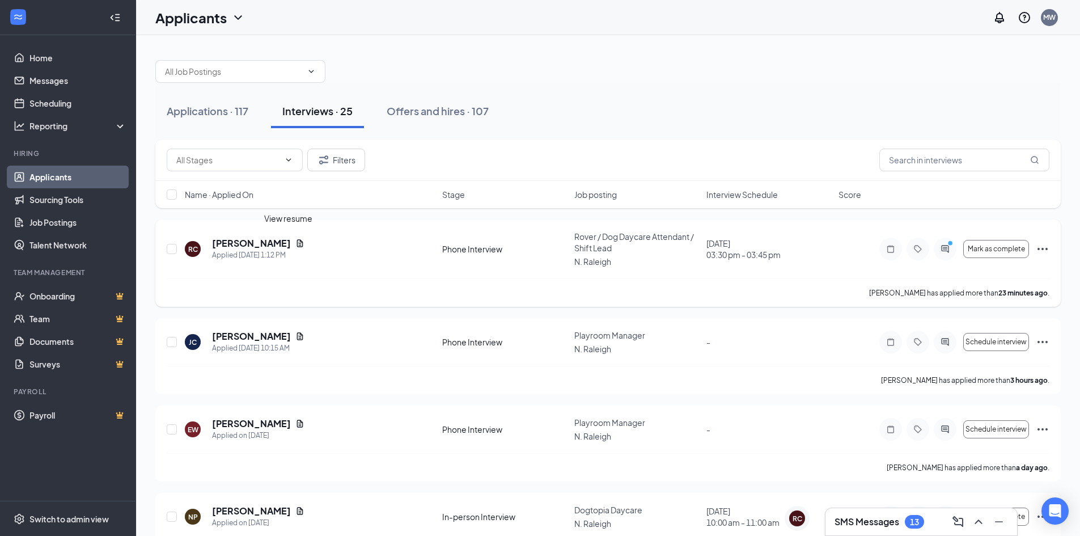
click at [297, 241] on icon "Document" at bounding box center [300, 242] width 6 height 7
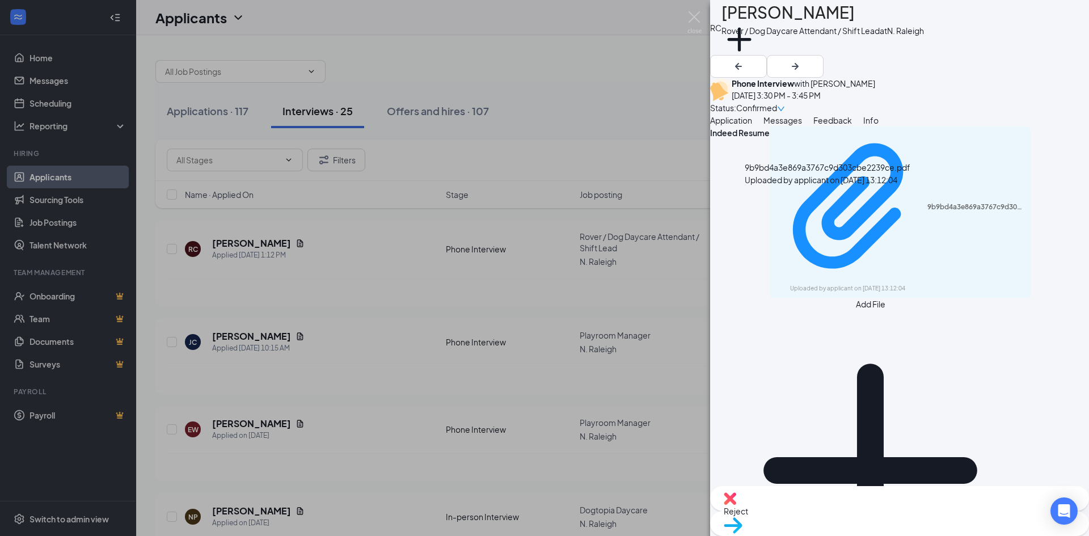
click at [793, 221] on div "9b9bd4a3e869a3767c9d303cbe2239ce.pdf Uploaded by applicant on Sep 16, 2025 at 1…" at bounding box center [900, 211] width 261 height 171
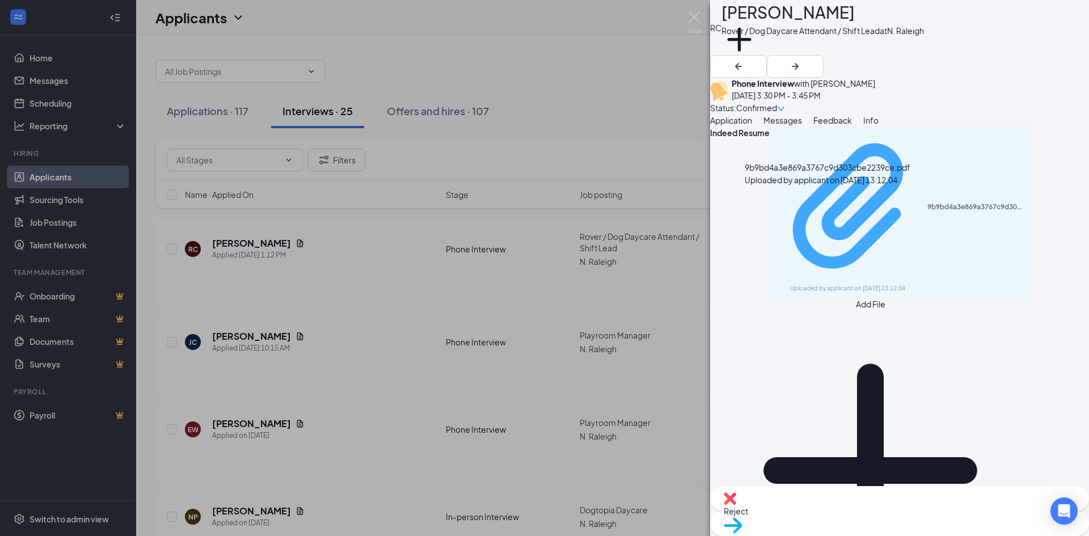
click at [803, 284] on div "Uploaded by applicant on Sep 16, 2025 at 13:12:04" at bounding box center [875, 288] width 170 height 9
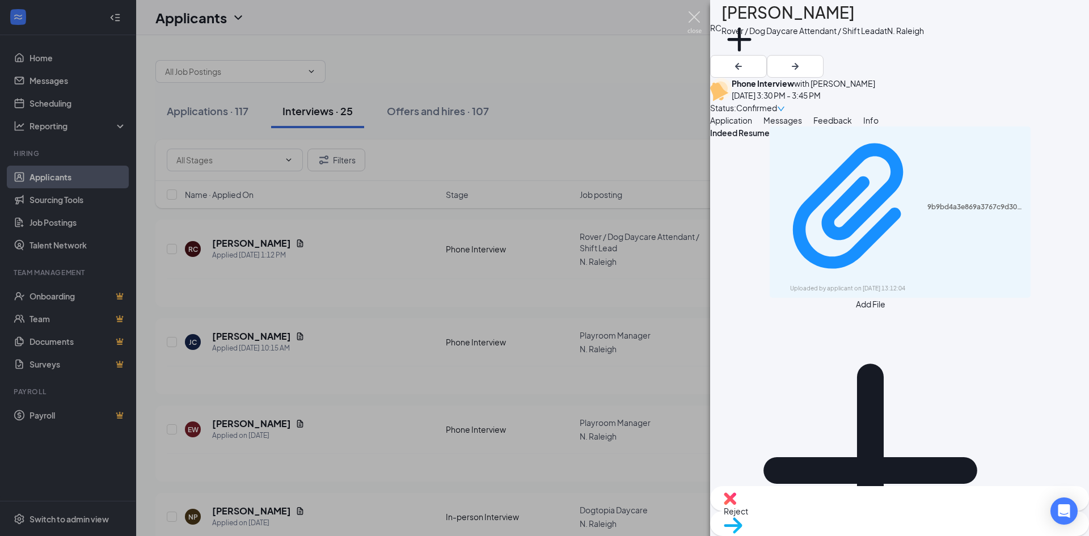
click at [691, 15] on img at bounding box center [694, 22] width 14 height 22
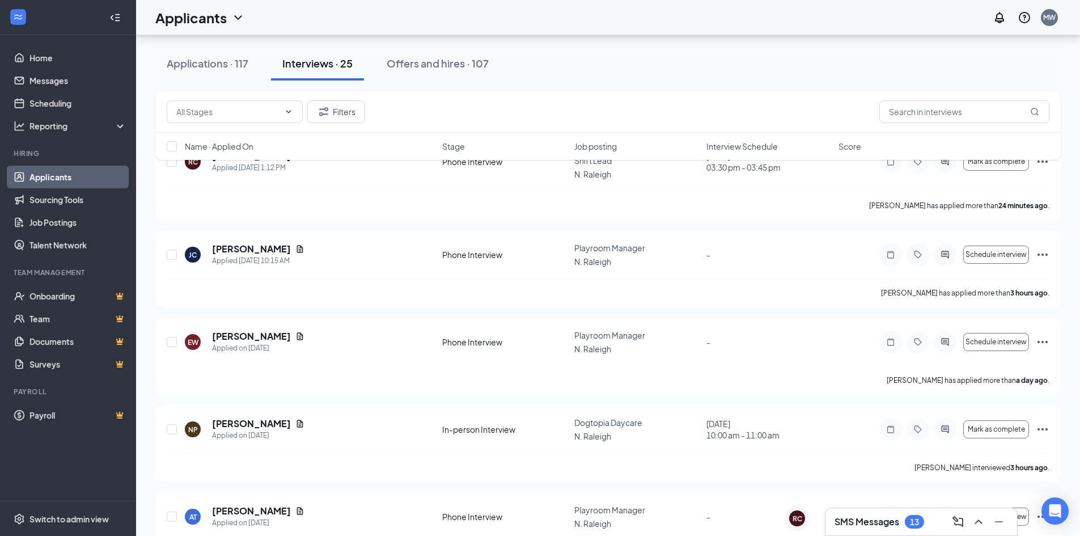
scroll to position [113, 0]
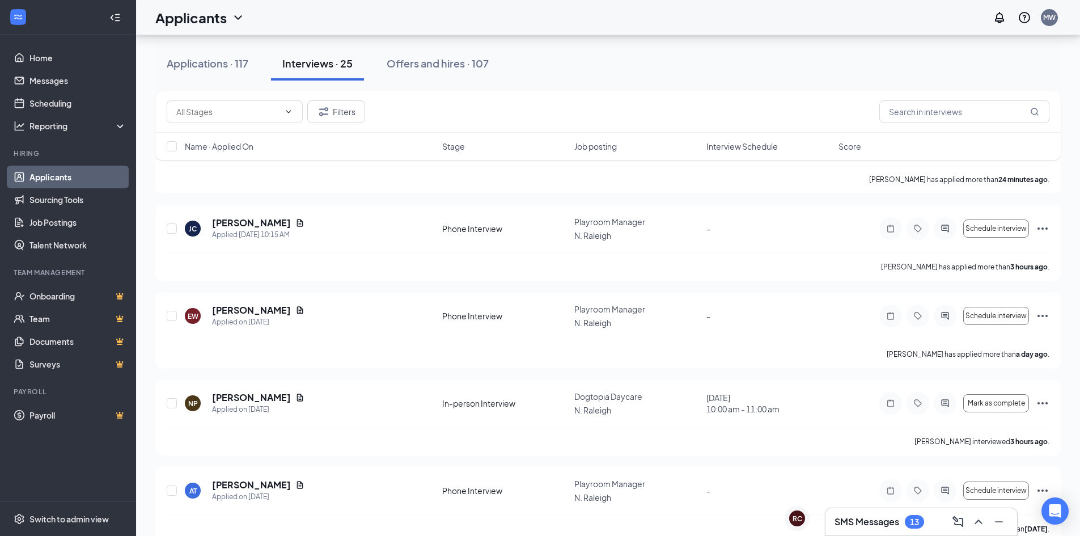
click at [892, 517] on h3 "SMS Messages" at bounding box center [867, 522] width 65 height 12
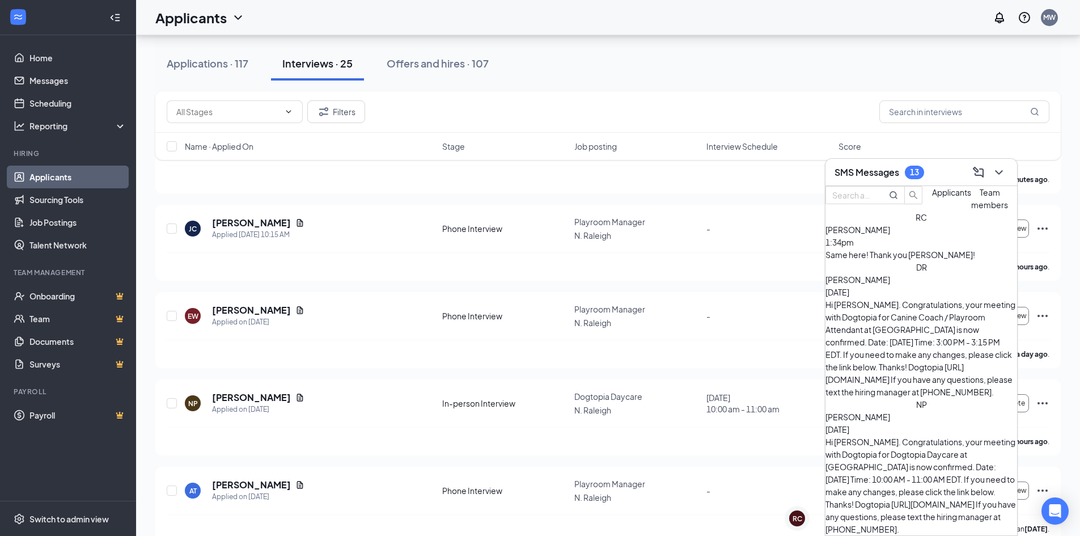
click at [923, 174] on div "13" at bounding box center [914, 173] width 19 height 14
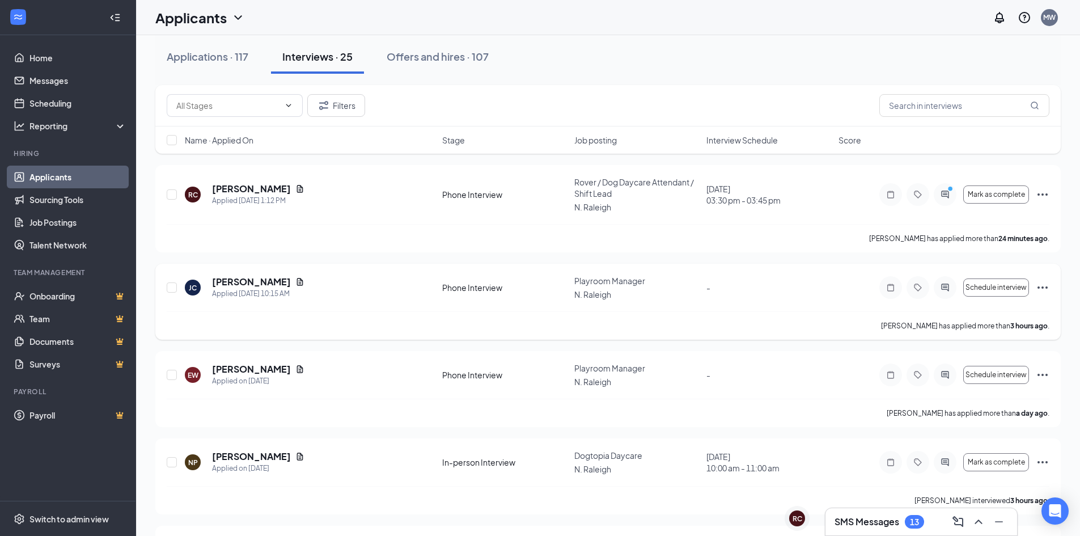
scroll to position [0, 0]
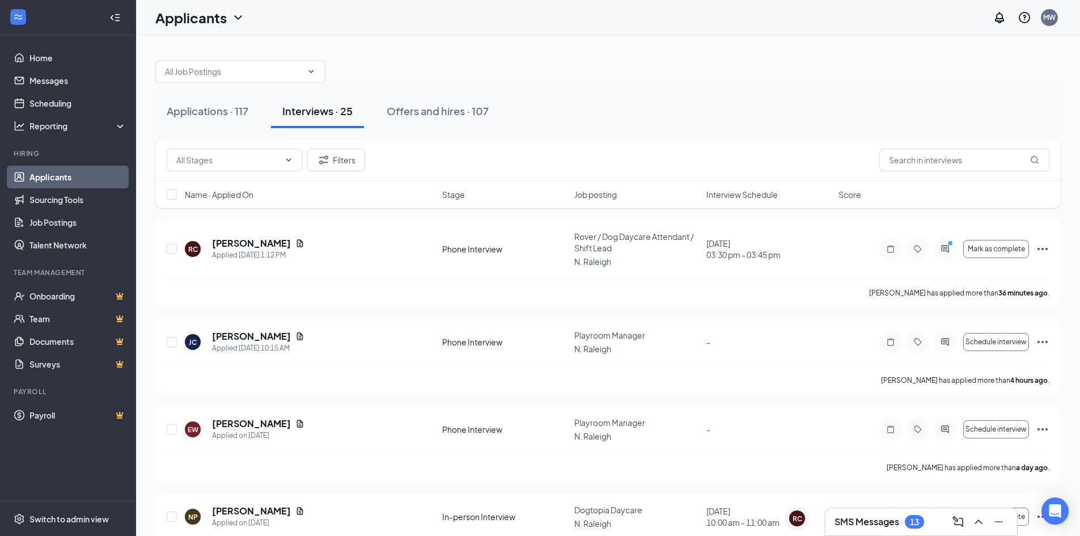
click at [906, 530] on div "SMS Messages 13" at bounding box center [922, 522] width 174 height 18
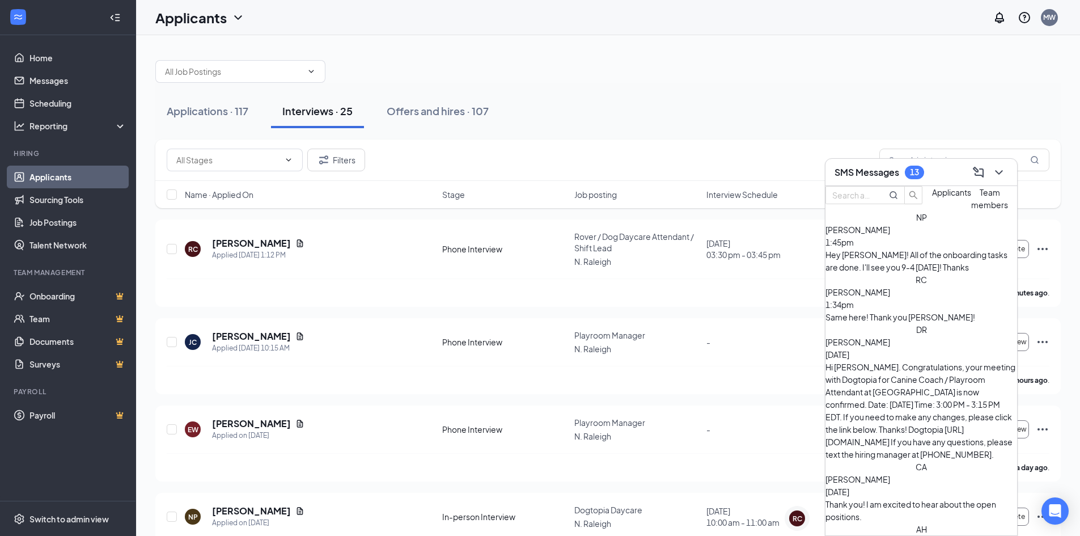
click at [936, 172] on div "SMS Messages 13" at bounding box center [922, 172] width 174 height 18
